Goal: Check status: Check status

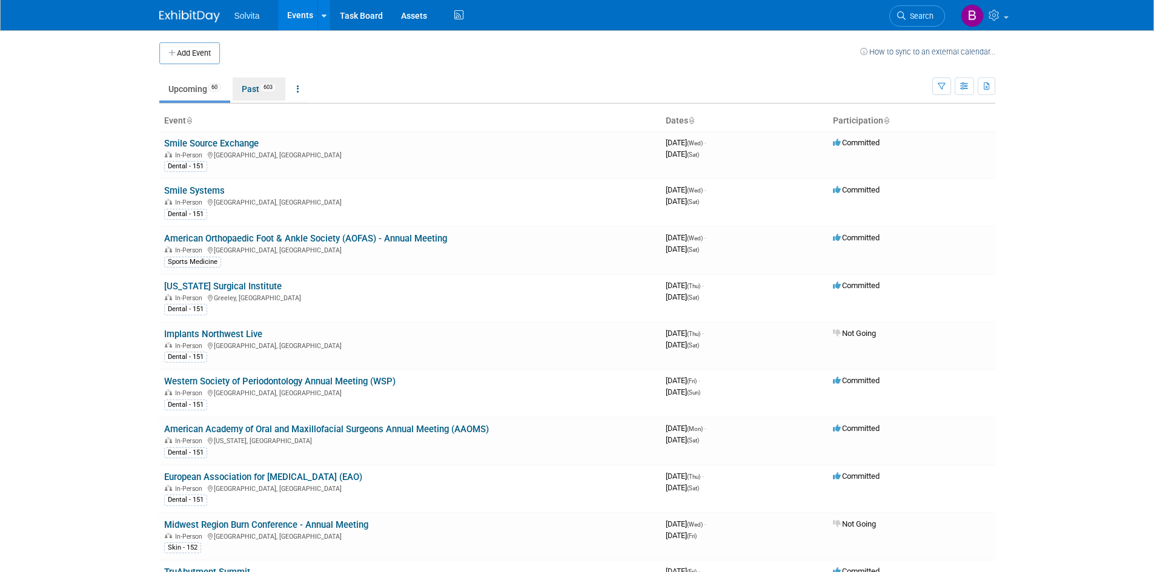
click at [257, 85] on link "Past 603" at bounding box center [259, 89] width 53 height 23
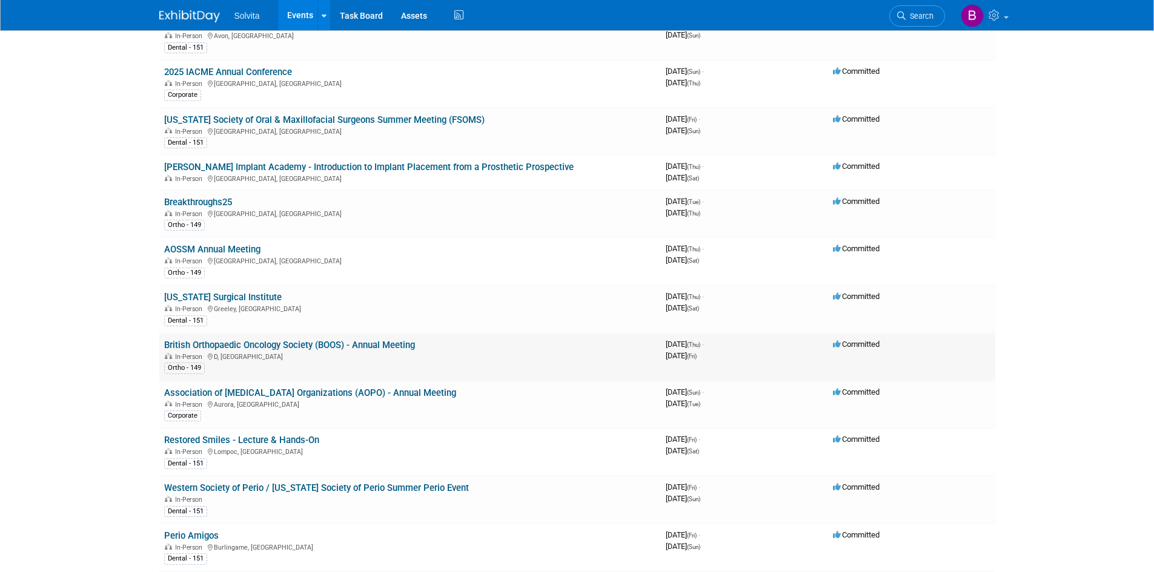
scroll to position [424, 0]
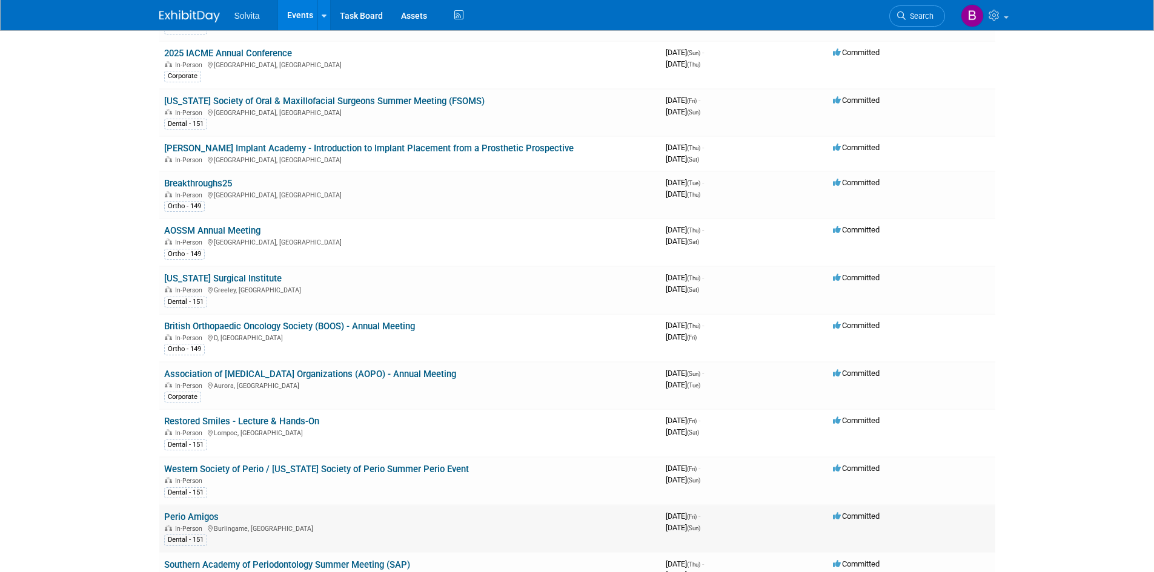
click at [201, 515] on link "Perio Amigos" at bounding box center [191, 517] width 55 height 11
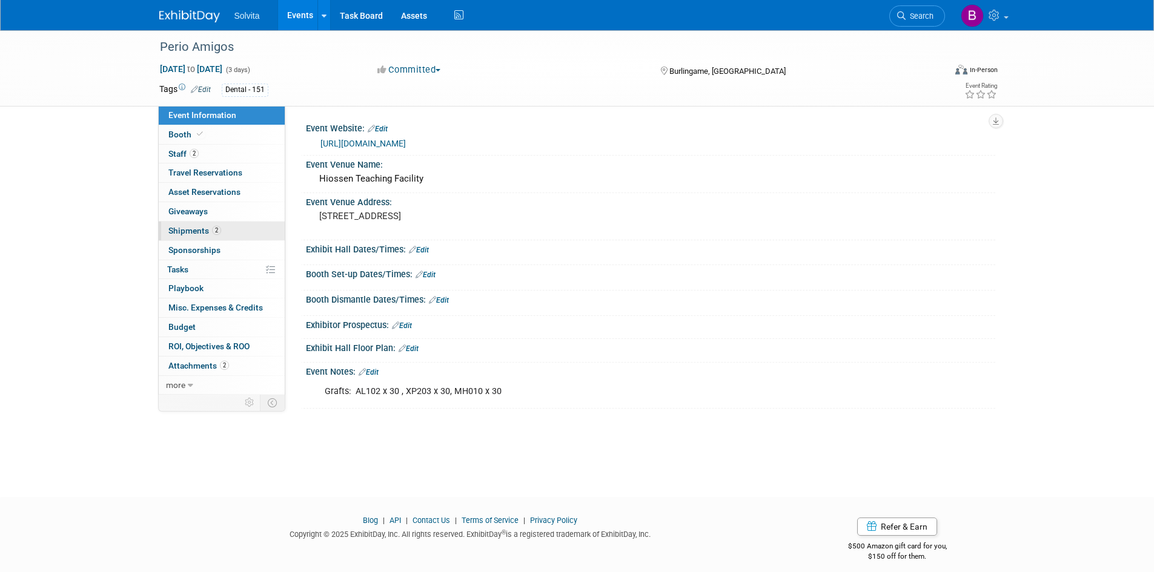
click at [199, 225] on link "2 Shipments 2" at bounding box center [222, 231] width 126 height 19
